Goal: Task Accomplishment & Management: Manage account settings

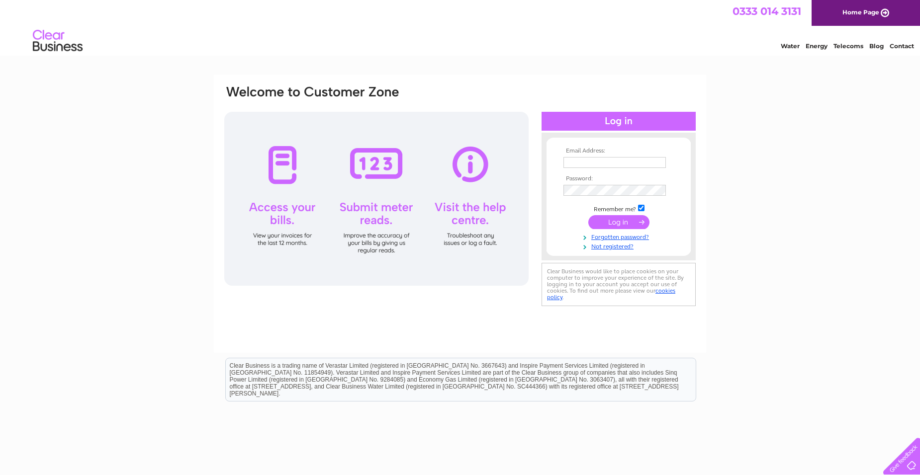
type input "enquiries@shirebrooktowncouncil.gov.uk"
click at [621, 220] on input "submit" at bounding box center [618, 222] width 61 height 14
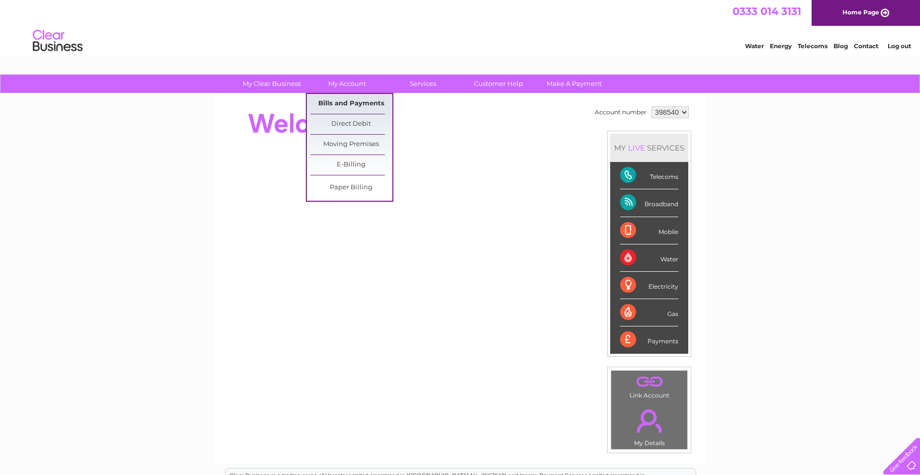
click at [345, 103] on link "Bills and Payments" at bounding box center [351, 104] width 82 height 20
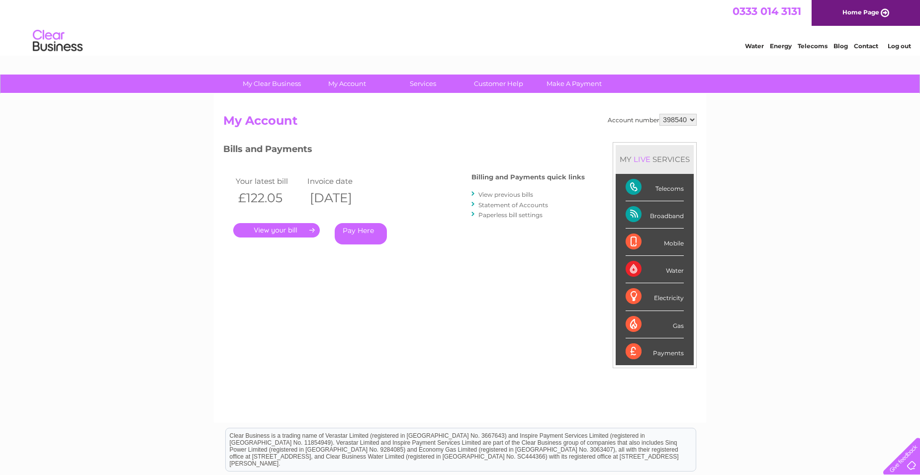
click at [178, 453] on html "Clear Business is a trading name of Verastar Limited (registered in [GEOGRAPHIC…" at bounding box center [460, 455] width 920 height 64
click at [282, 229] on link "." at bounding box center [276, 230] width 86 height 14
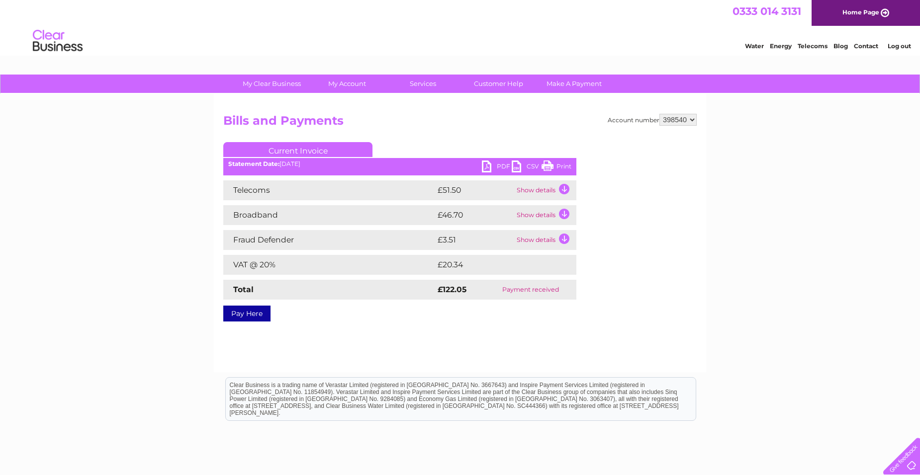
click at [563, 189] on td "Show details" at bounding box center [545, 190] width 62 height 20
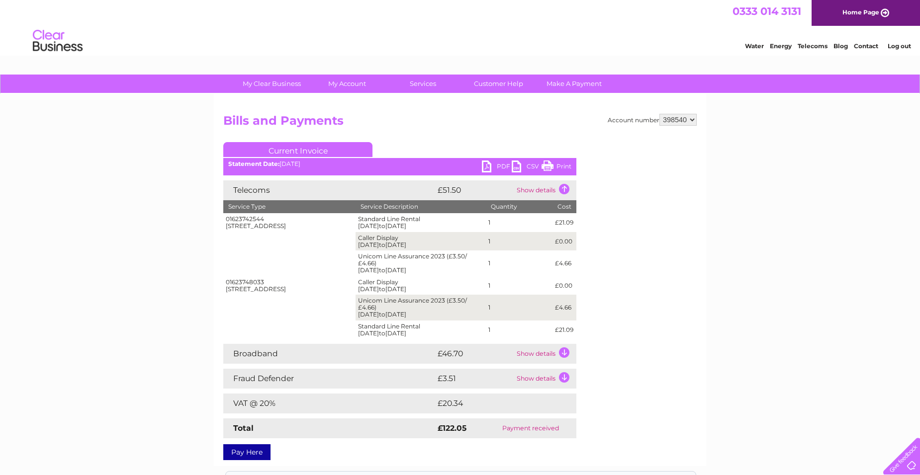
click at [495, 165] on link "PDF" at bounding box center [497, 168] width 30 height 14
click at [59, 400] on div "My Clear Business Login Details My Details My Preferences Link Account My Accou…" at bounding box center [460, 356] width 920 height 562
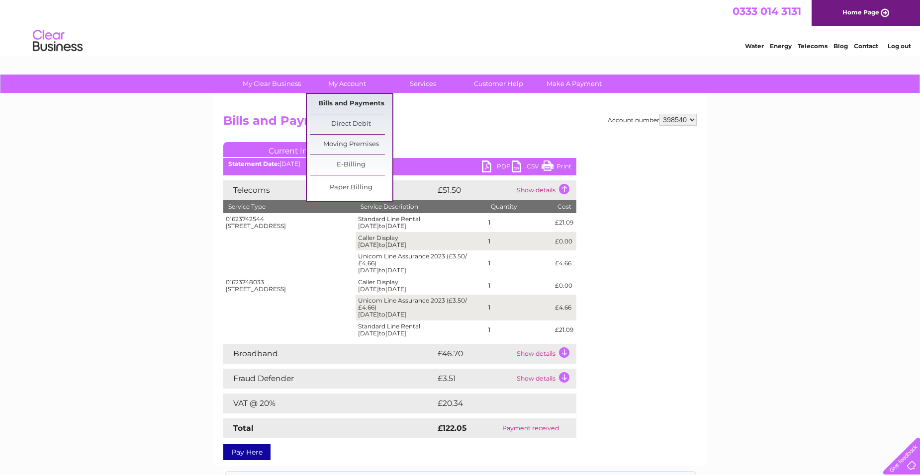
click at [338, 100] on link "Bills and Payments" at bounding box center [351, 104] width 82 height 20
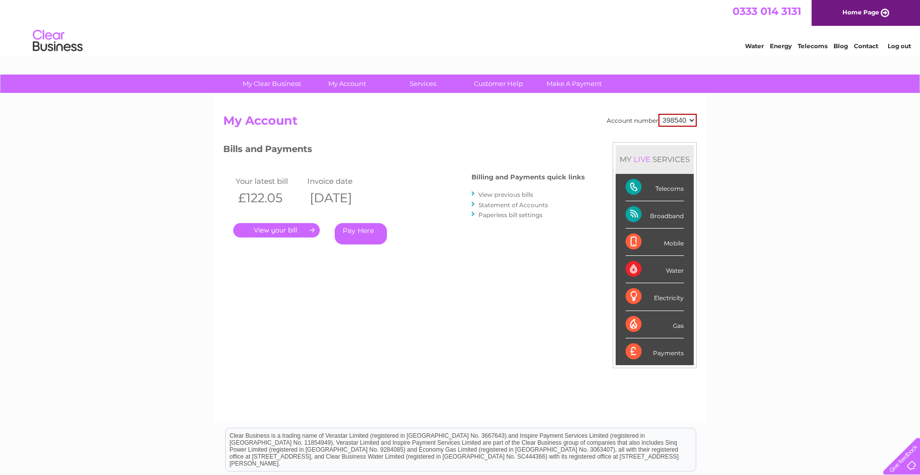
click at [506, 195] on link "View previous bills" at bounding box center [505, 194] width 55 height 7
